Goal: Complete application form

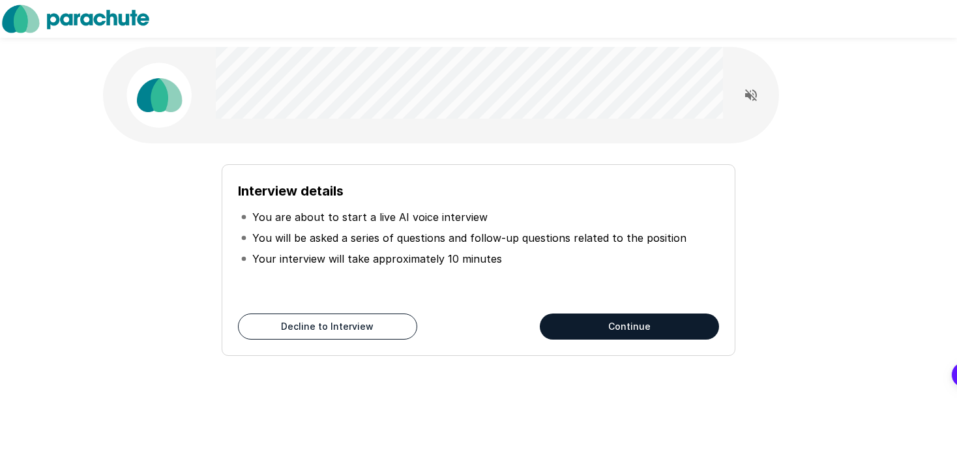
click at [624, 325] on button "Continue" at bounding box center [629, 327] width 179 height 26
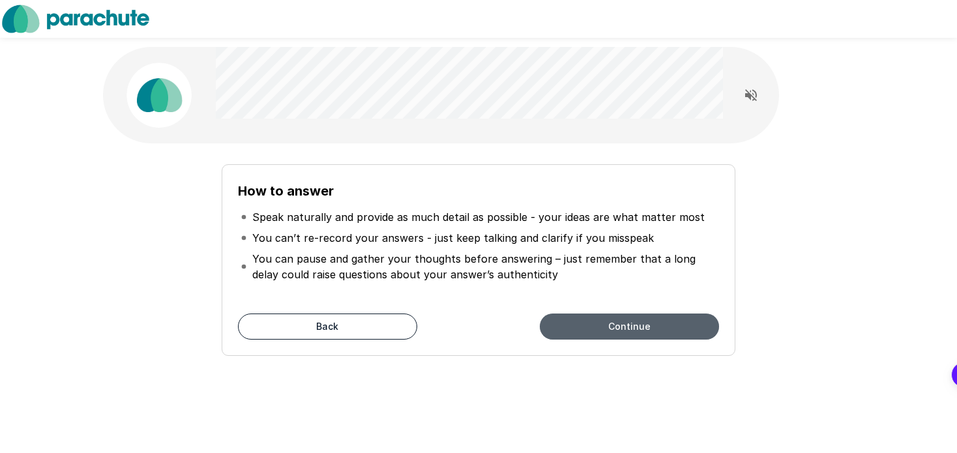
click at [624, 325] on button "Continue" at bounding box center [629, 327] width 179 height 26
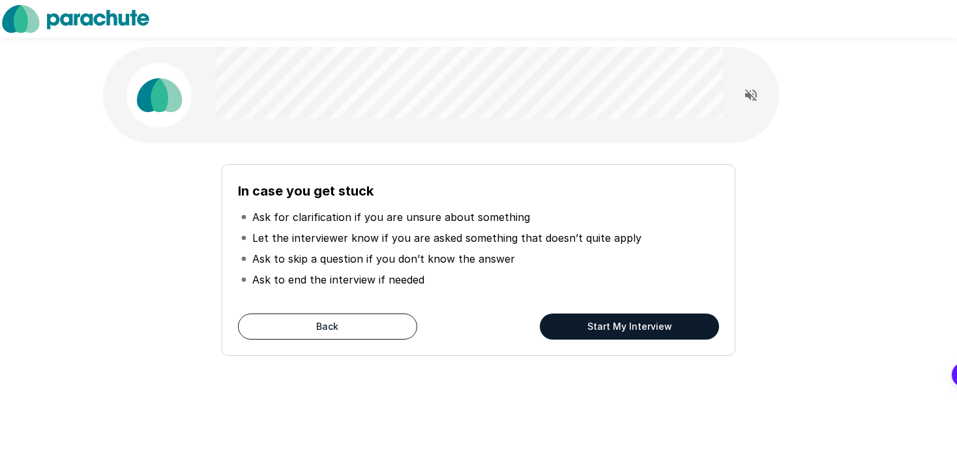
click at [312, 310] on div "In case you get stuck Ask for clarification if you are unsure about something L…" at bounding box center [479, 260] width 514 height 192
click at [292, 324] on button "Back" at bounding box center [327, 327] width 179 height 26
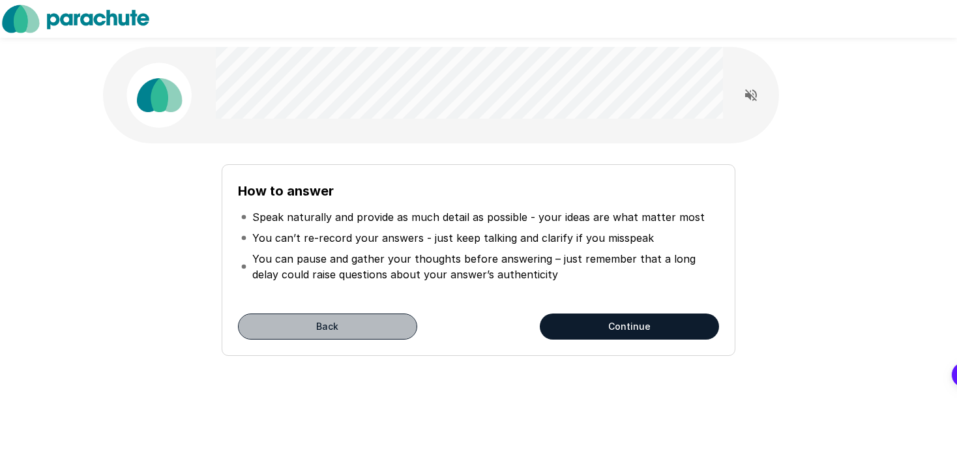
click at [292, 324] on button "Back" at bounding box center [327, 327] width 179 height 26
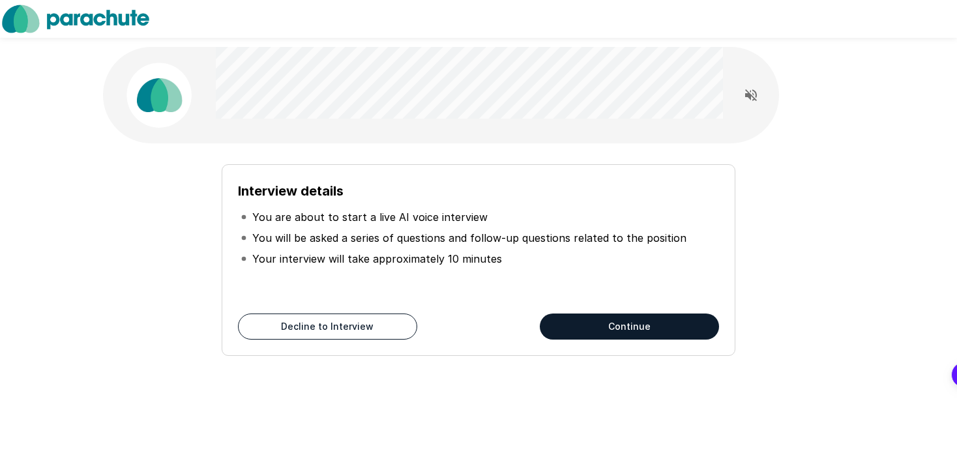
click at [597, 328] on button "Continue" at bounding box center [629, 327] width 179 height 26
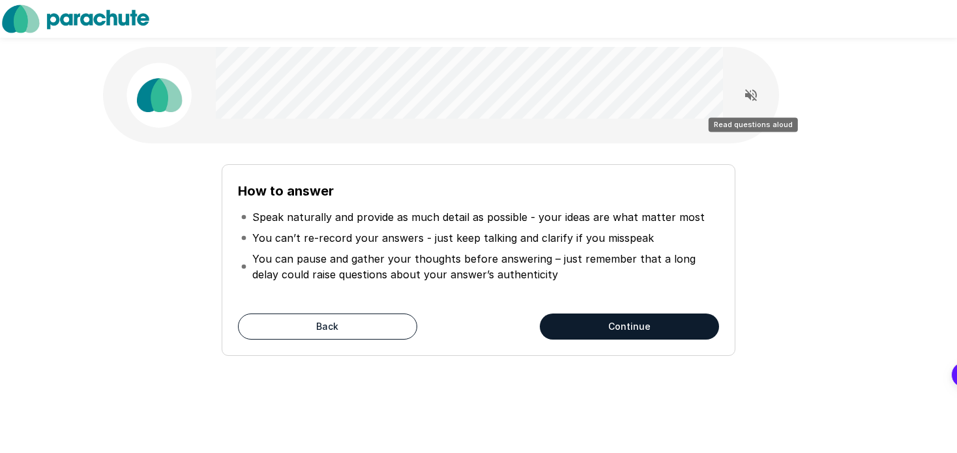
click at [750, 92] on icon "Read questions aloud" at bounding box center [752, 95] width 16 height 16
click at [750, 95] on icon "Stop reading questions aloud" at bounding box center [752, 95] width 12 height 12
click at [649, 325] on button "Continue" at bounding box center [629, 327] width 179 height 26
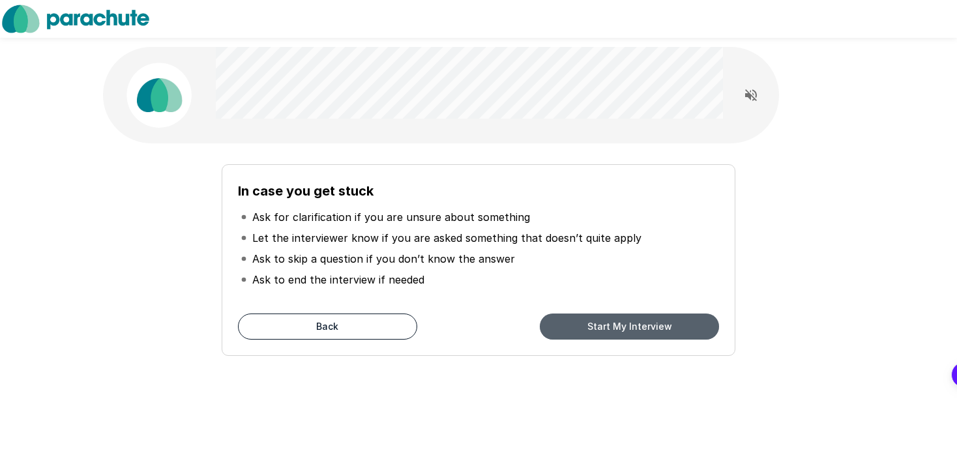
click at [649, 325] on button "Start My Interview" at bounding box center [629, 327] width 179 height 26
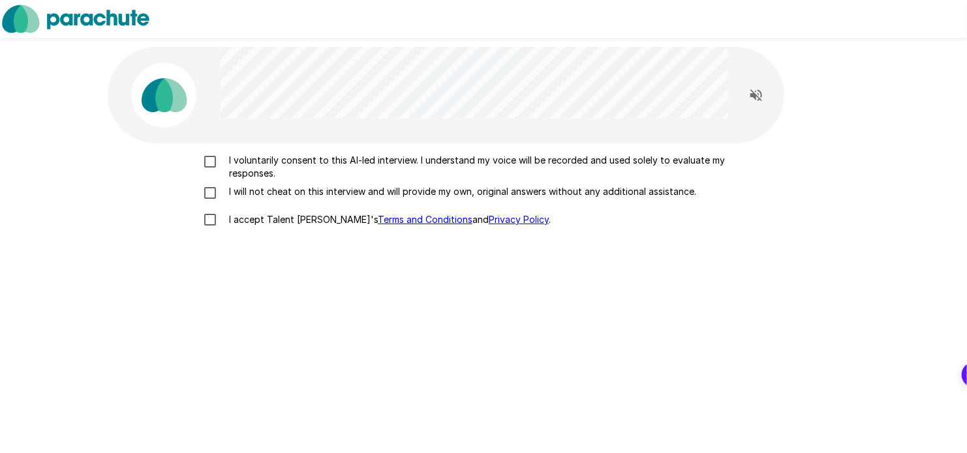
click at [307, 155] on p "I voluntarily consent to this AI-led interview. I understand my voice will be r…" at bounding box center [497, 167] width 547 height 26
click at [276, 193] on p "I will not cheat on this interview and will provide my own, original answers wi…" at bounding box center [460, 191] width 472 height 13
click at [245, 217] on p "I accept Talent Llama's Terms and Conditions and Privacy Policy ." at bounding box center [387, 219] width 327 height 13
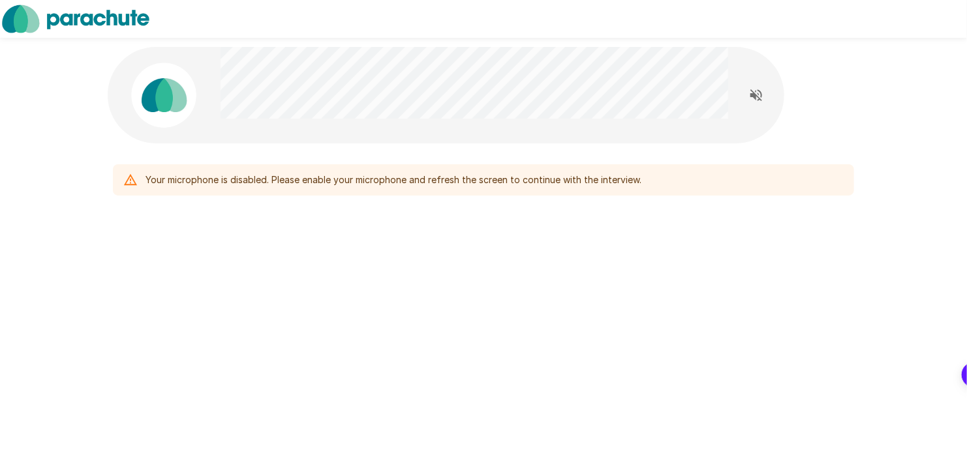
click at [751, 121] on div at bounding box center [755, 95] width 56 height 65
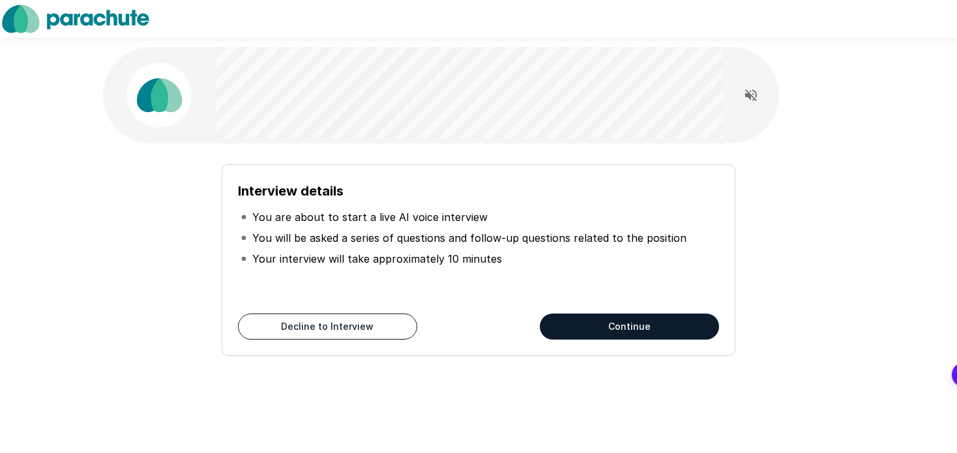
click at [673, 329] on button "Continue" at bounding box center [629, 327] width 179 height 26
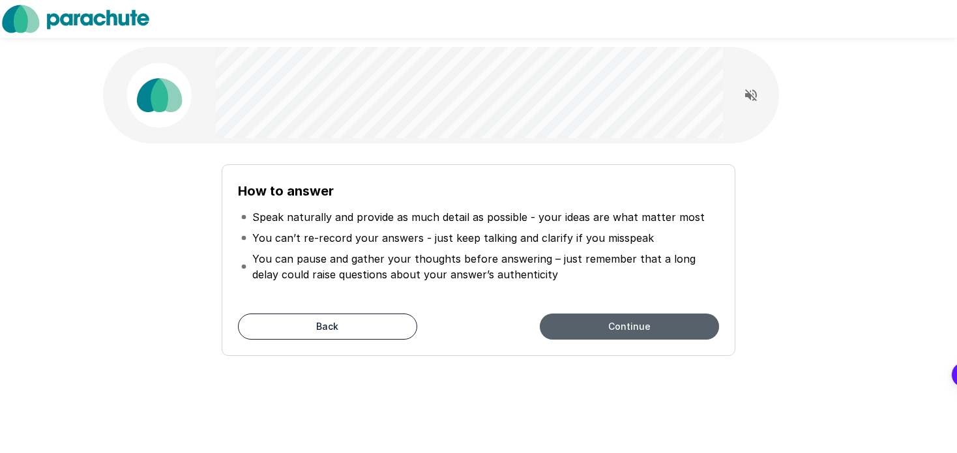
click at [673, 329] on button "Continue" at bounding box center [629, 327] width 179 height 26
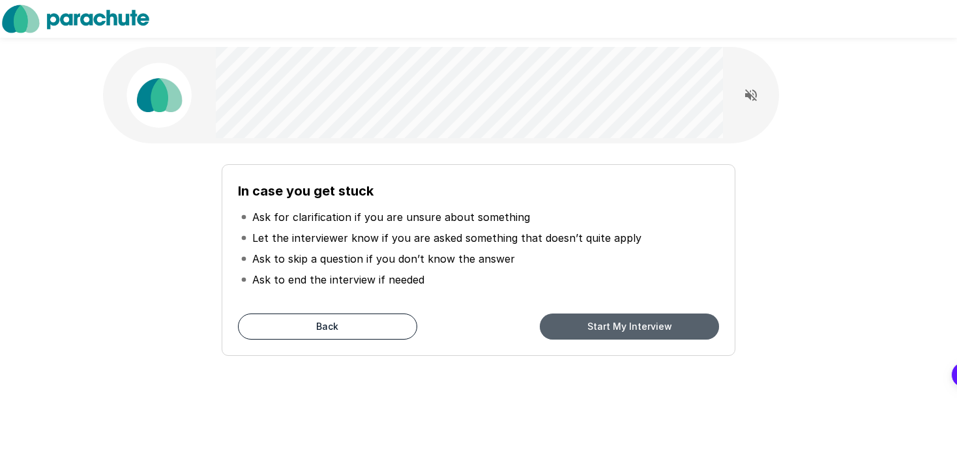
click at [673, 329] on button "Start My Interview" at bounding box center [629, 327] width 179 height 26
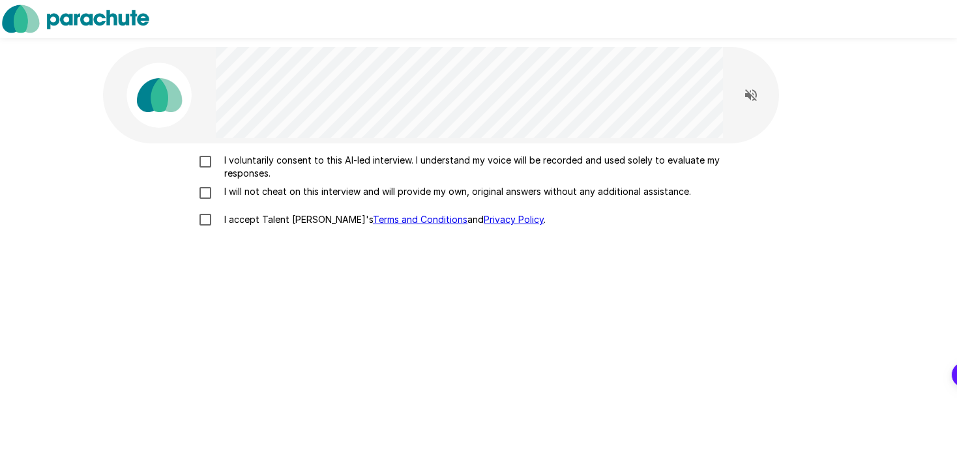
click at [250, 158] on p "I voluntarily consent to this AI-led interview. I understand my voice will be r…" at bounding box center [492, 167] width 547 height 26
click at [249, 177] on p "I voluntarily consent to this AI-led interview. I understand my voice will be r…" at bounding box center [492, 167] width 547 height 26
click at [239, 198] on p "I will not cheat on this interview and will provide my own, original answers wi…" at bounding box center [455, 191] width 472 height 13
click at [224, 159] on p "I voluntarily consent to this AI-led interview. I understand my voice will be r…" at bounding box center [492, 167] width 547 height 26
click at [224, 222] on p "I accept Talent Llama's Terms and Conditions and Privacy Policy ." at bounding box center [382, 219] width 327 height 13
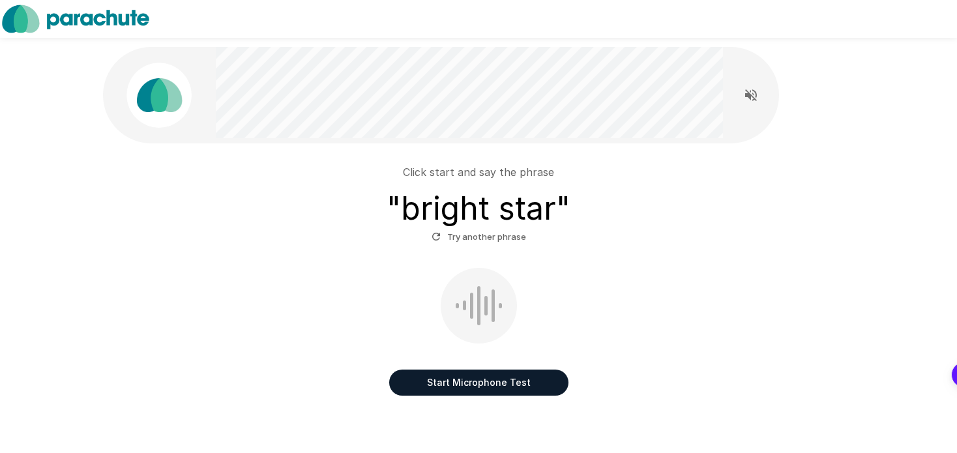
click at [473, 387] on button "Start Microphone Test" at bounding box center [478, 383] width 179 height 26
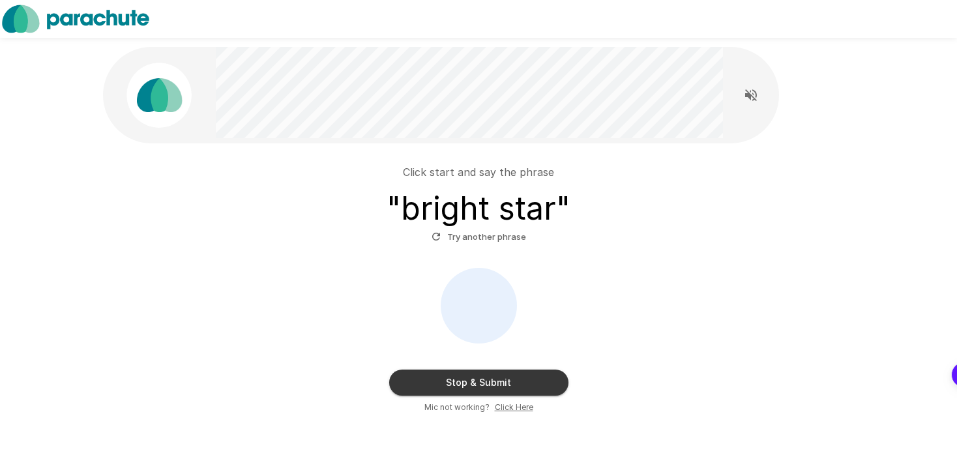
click at [433, 382] on button "Stop & Submit" at bounding box center [478, 383] width 179 height 26
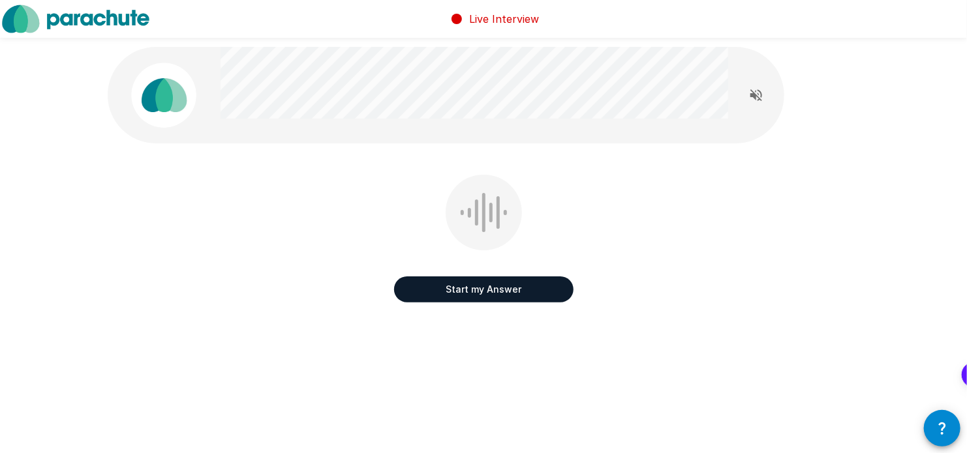
click at [461, 288] on button "Start my Answer" at bounding box center [483, 290] width 179 height 26
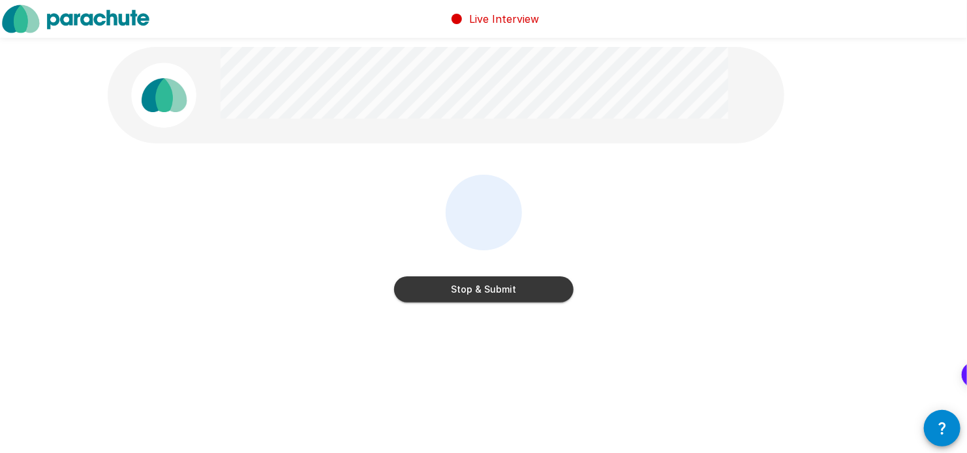
click at [461, 288] on button "Stop & Submit" at bounding box center [483, 290] width 179 height 26
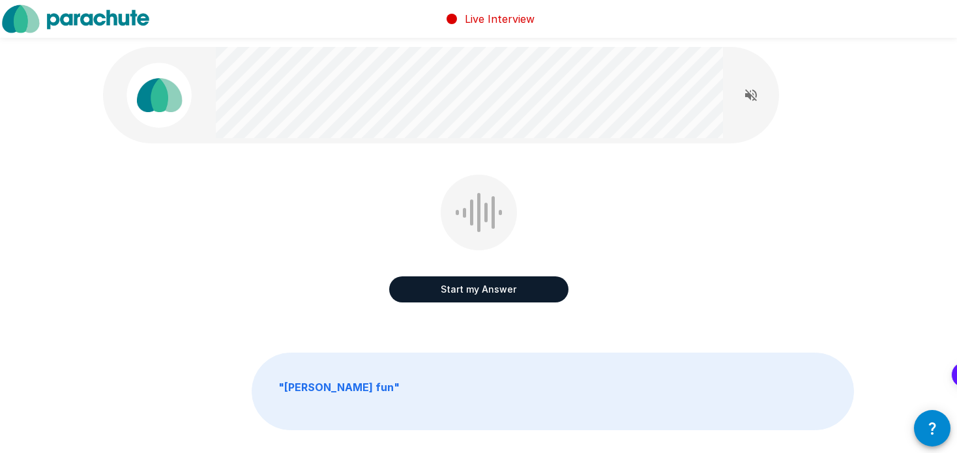
scroll to position [9, 0]
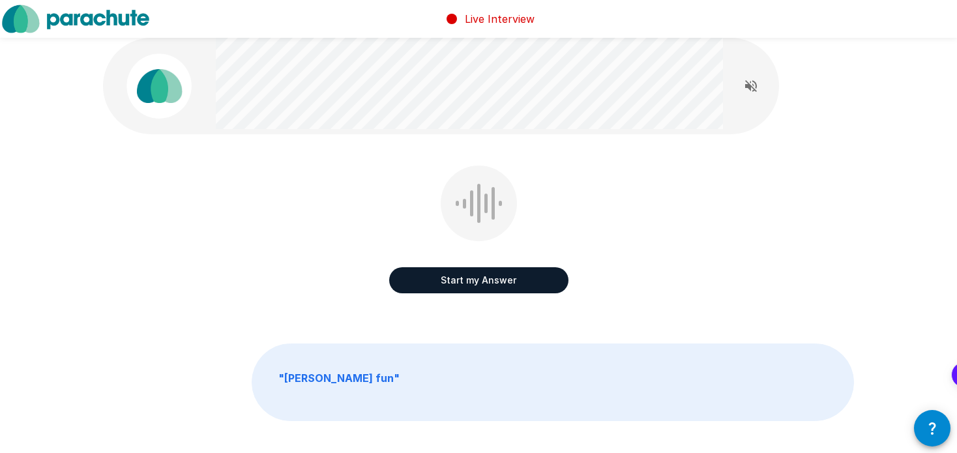
click at [429, 288] on button "Start my Answer" at bounding box center [478, 280] width 179 height 26
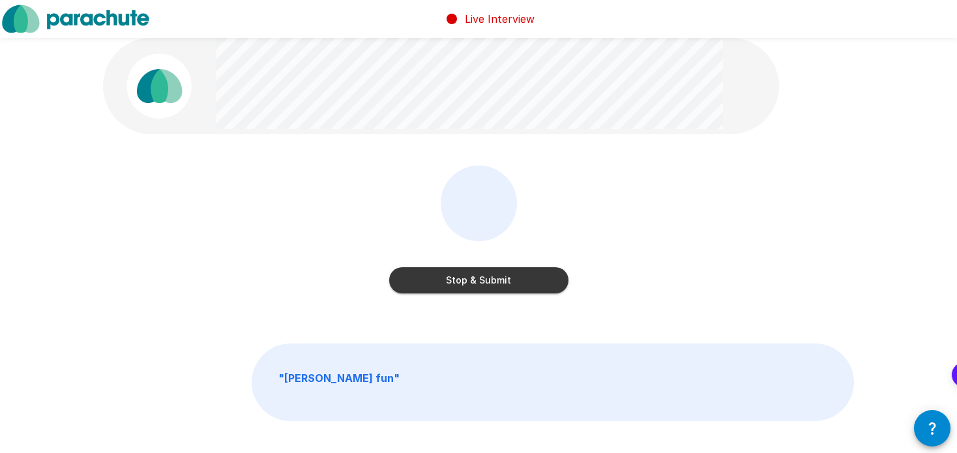
click at [429, 288] on button "Stop & Submit" at bounding box center [478, 280] width 179 height 26
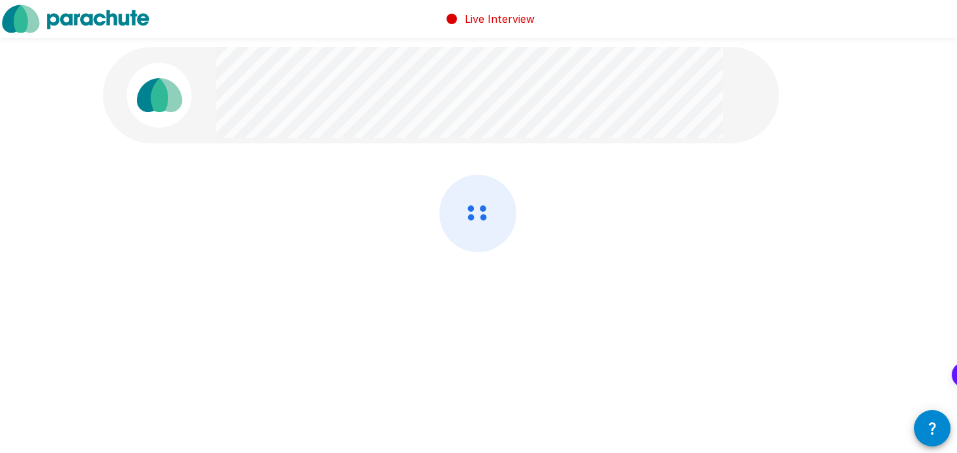
scroll to position [0, 0]
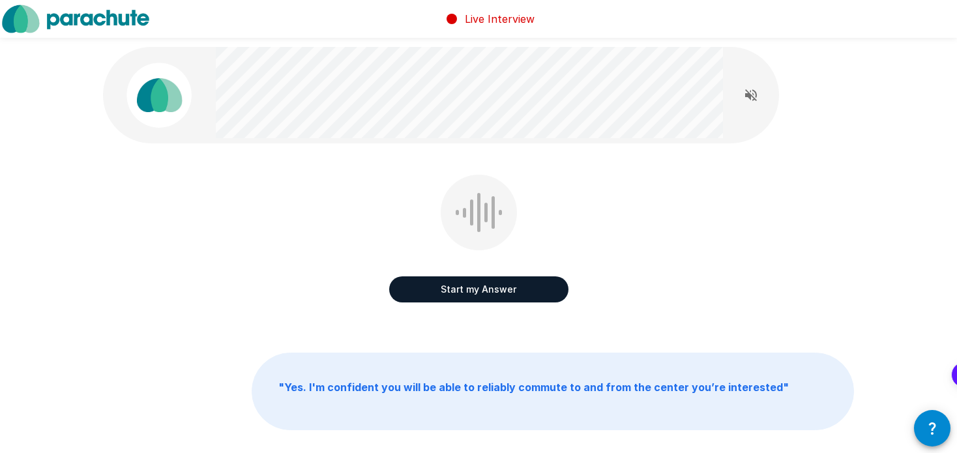
click at [429, 288] on button "Start my Answer" at bounding box center [478, 290] width 179 height 26
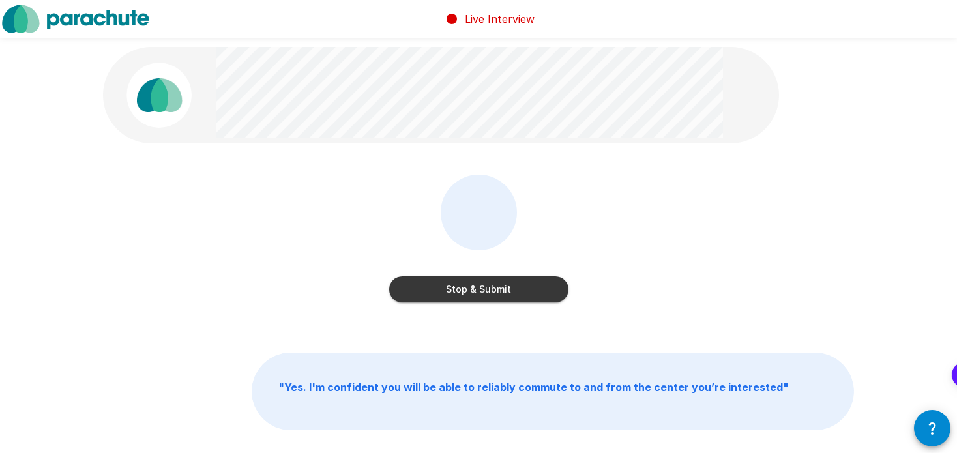
click at [429, 288] on button "Stop & Submit" at bounding box center [478, 290] width 179 height 26
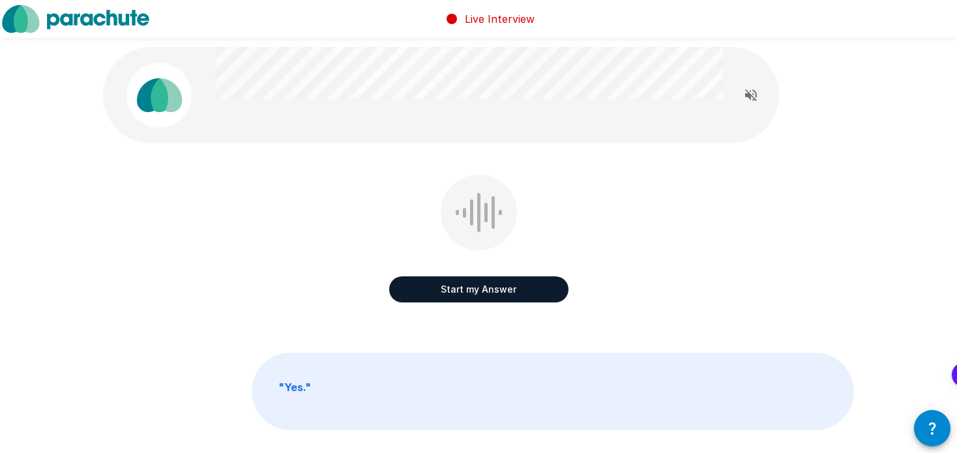
click at [429, 288] on button "Start my Answer" at bounding box center [478, 290] width 179 height 26
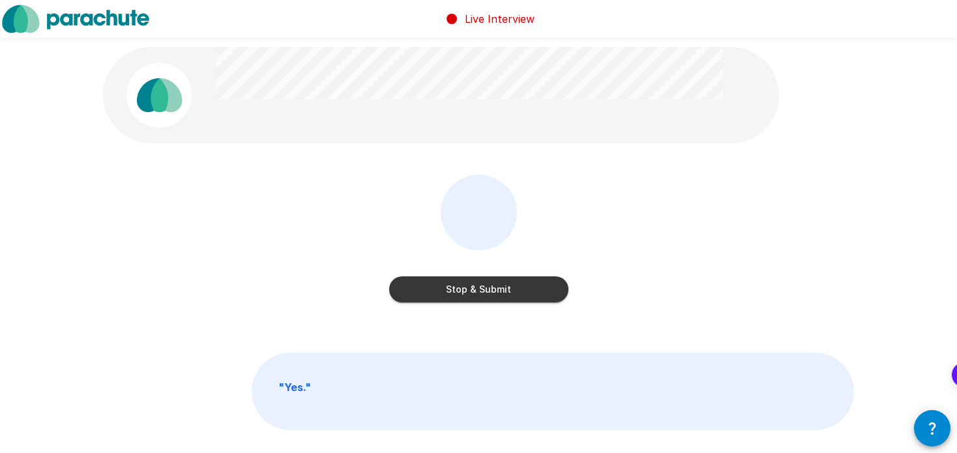
click at [429, 288] on button "Stop & Submit" at bounding box center [478, 290] width 179 height 26
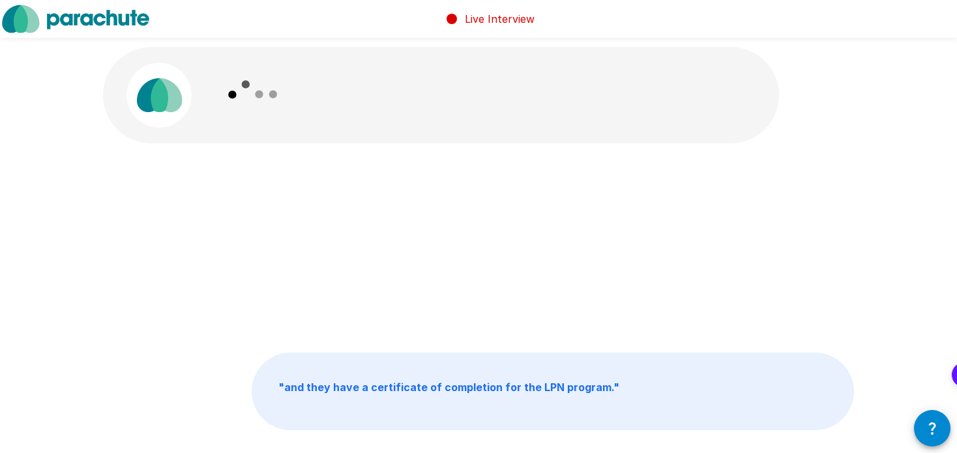
click at [276, 89] on icon at bounding box center [254, 95] width 76 height 76
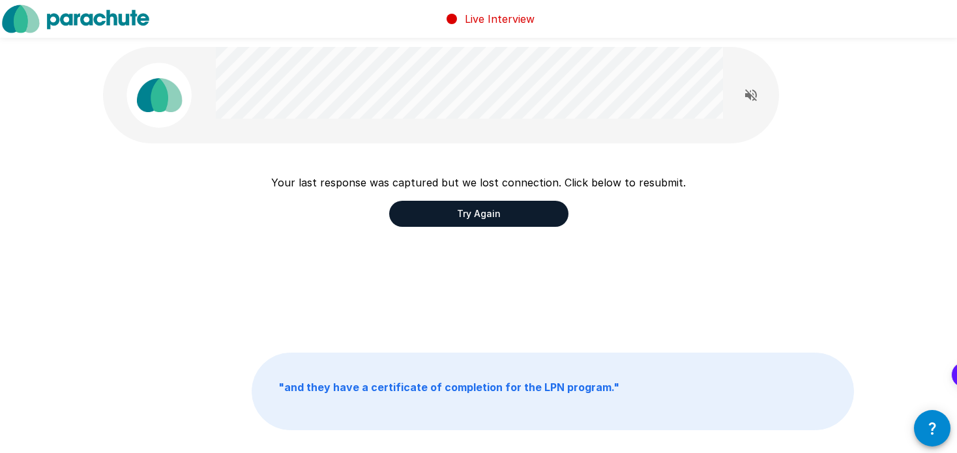
click at [494, 217] on button "Try Again" at bounding box center [478, 214] width 179 height 26
click at [642, 257] on div "Your last response was captured but we lost connection. Click below to resubmit…" at bounding box center [478, 248] width 751 height 147
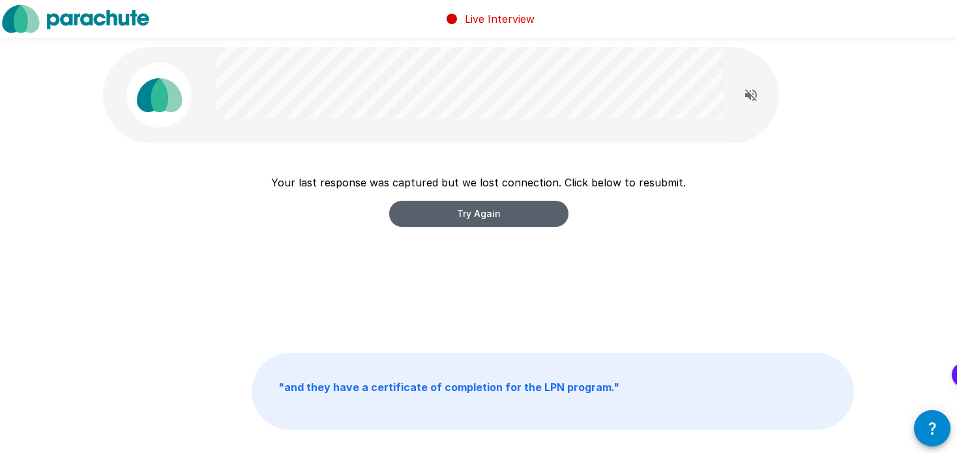
click at [507, 224] on button "Try Again" at bounding box center [478, 214] width 179 height 26
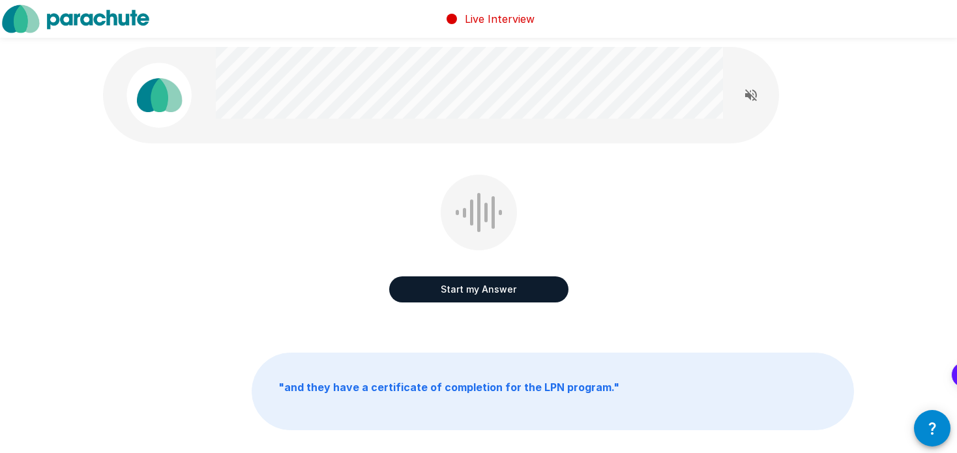
click at [456, 272] on div "Start my Answer" at bounding box center [478, 276] width 179 height 52
click at [438, 292] on button "Start my Answer" at bounding box center [478, 290] width 179 height 26
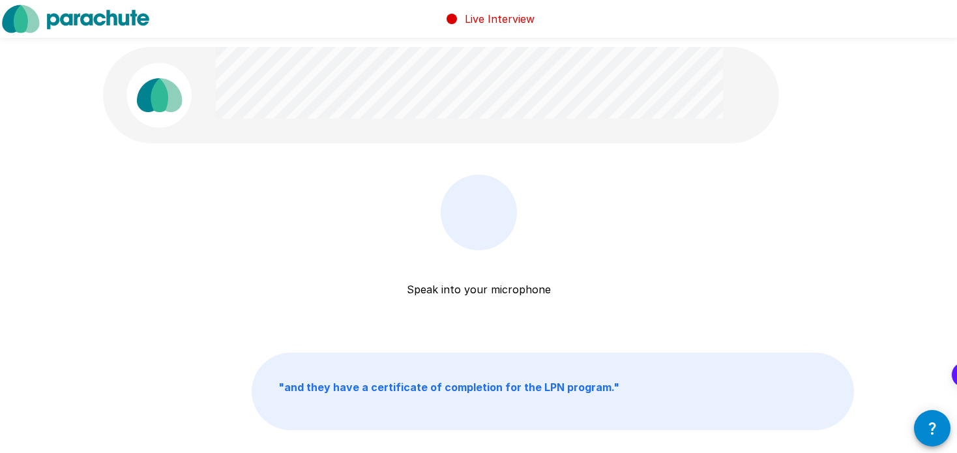
click at [122, 128] on div at bounding box center [441, 95] width 676 height 97
click at [470, 271] on p "Speak into your microphone" at bounding box center [479, 273] width 144 height 47
click at [509, 337] on div "Speak into your microphone Stop & Submit" at bounding box center [478, 265] width 179 height 180
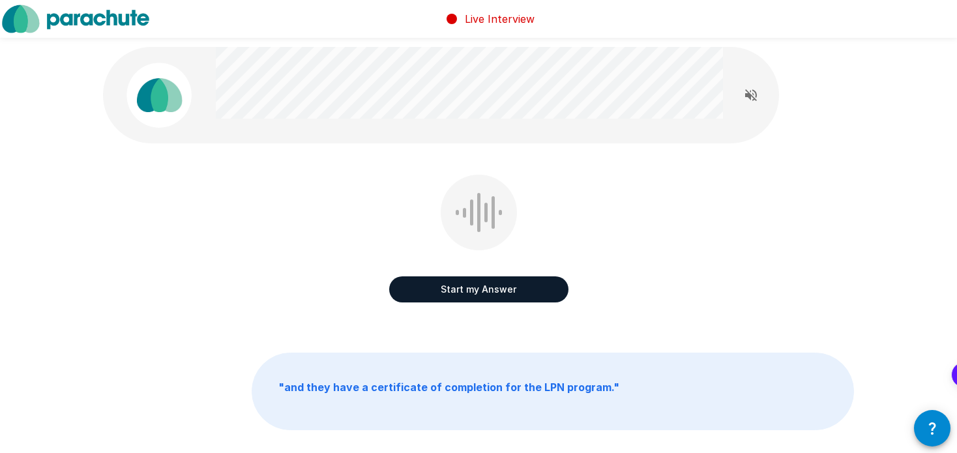
click at [470, 286] on button "Start my Answer" at bounding box center [478, 290] width 179 height 26
click at [296, 276] on div "Start my Answer" at bounding box center [478, 248] width 751 height 147
click at [414, 294] on button "Start my Answer" at bounding box center [478, 290] width 179 height 26
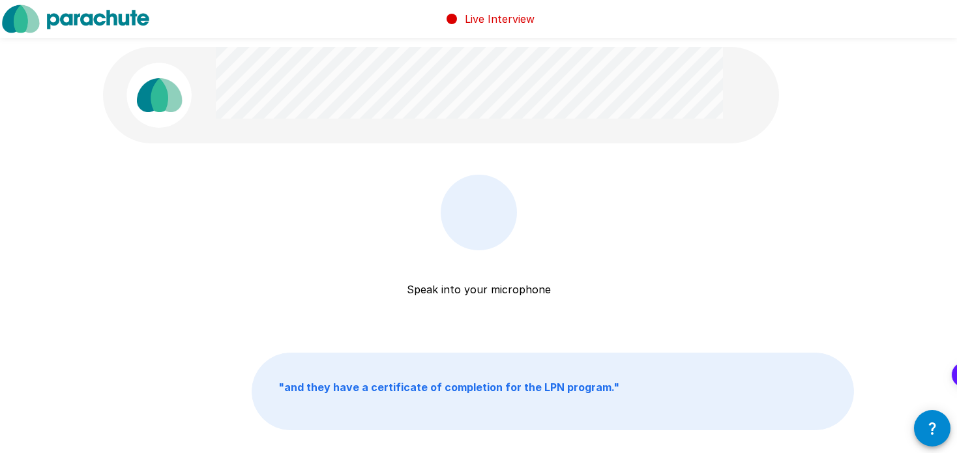
click at [492, 307] on div "Speak into your microphone Stop & Submit" at bounding box center [478, 265] width 179 height 180
click at [683, 342] on div "Speak into your microphone Stop & Submit " and they have a certificate of compl…" at bounding box center [478, 267] width 783 height 535
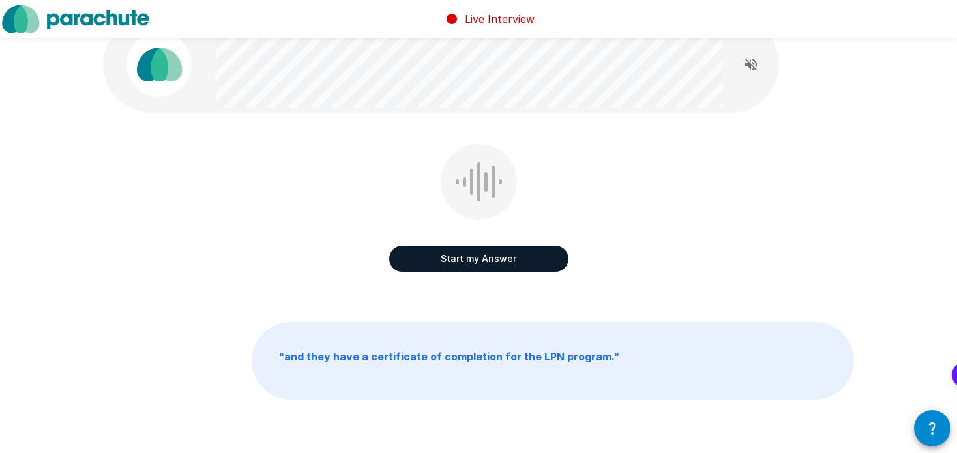
scroll to position [31, 0]
click at [498, 260] on button "Start my Answer" at bounding box center [478, 258] width 179 height 26
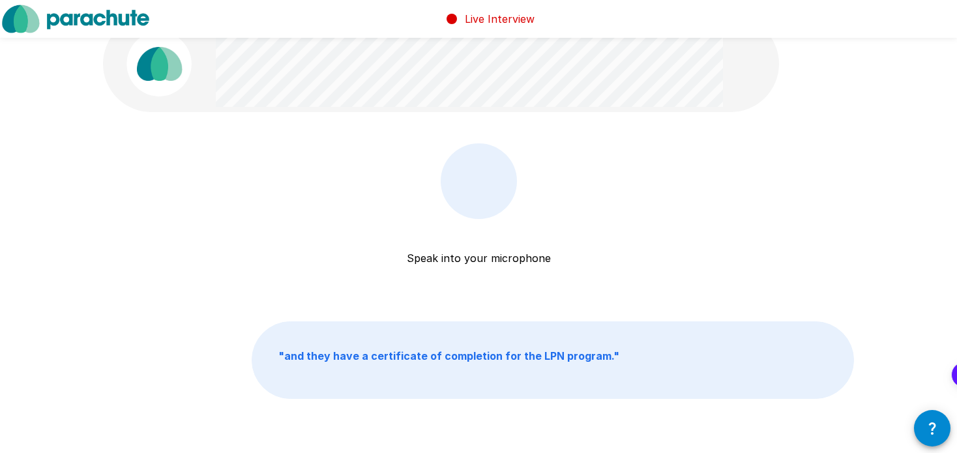
click at [459, 167] on div at bounding box center [479, 181] width 50 height 39
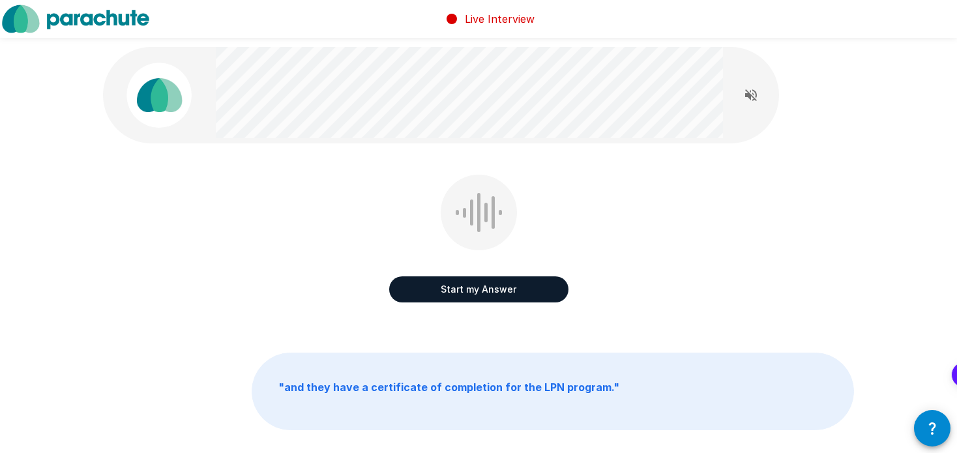
click at [430, 277] on button "Start my Answer" at bounding box center [478, 290] width 179 height 26
